Goal: Transaction & Acquisition: Purchase product/service

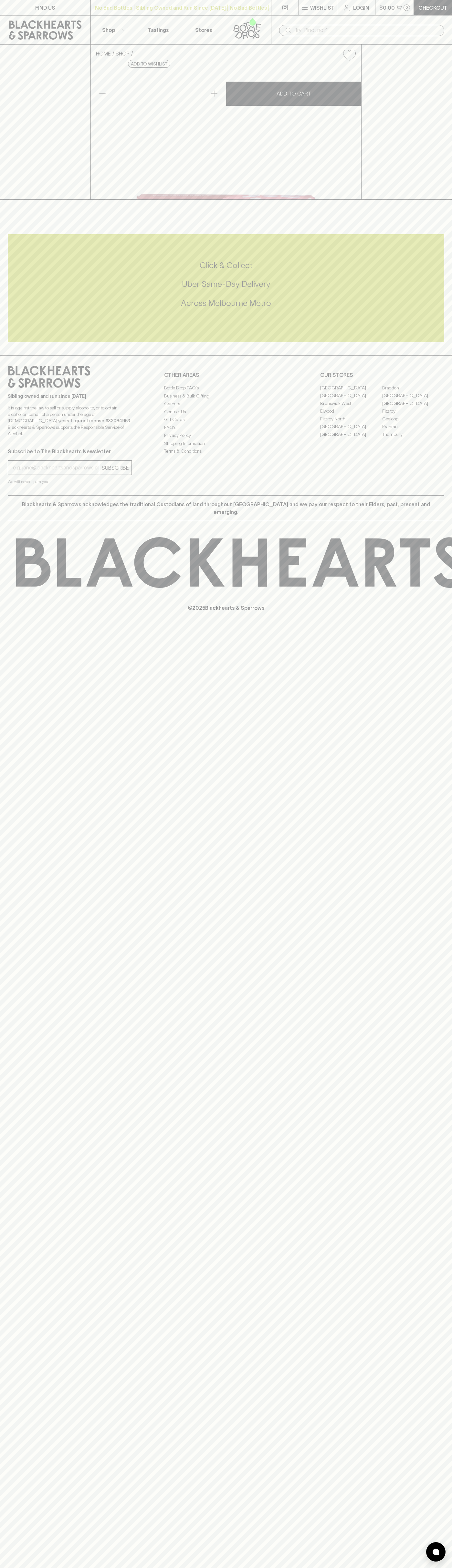
click at [346, 12] on link "Login" at bounding box center [356, 7] width 38 height 15
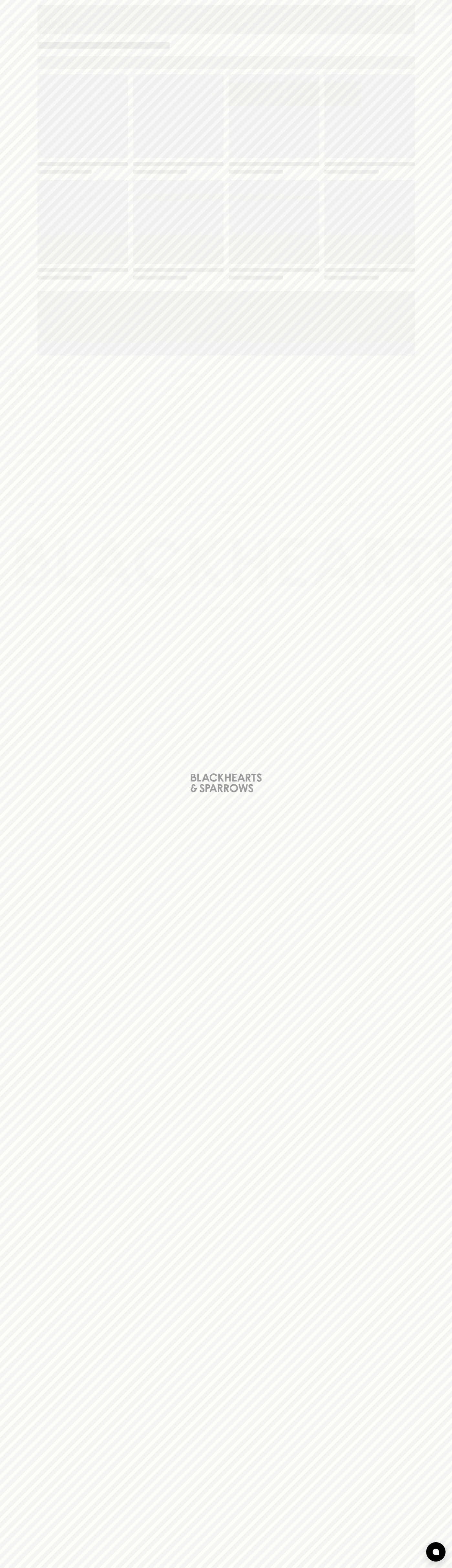
click at [439, 1329] on div "Loading" at bounding box center [226, 784] width 452 height 1568
click at [370, 1567] on html "FIND US | No Bad Bottles | Sibling Owned and Run Since [DATE] | No Bad Bottles …" at bounding box center [226, 784] width 452 height 1568
click at [28, 642] on div "Loading" at bounding box center [226, 784] width 452 height 1568
